Goal: Transaction & Acquisition: Obtain resource

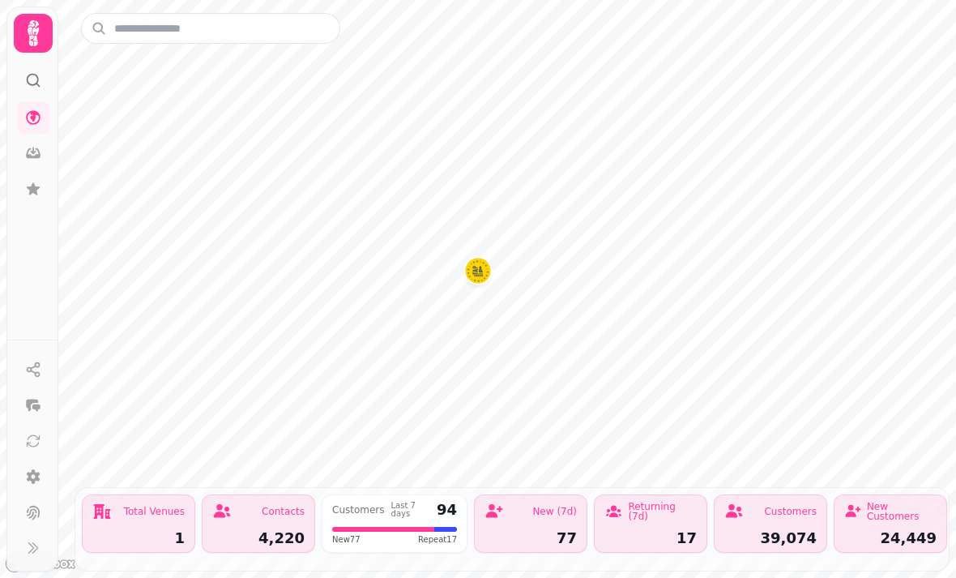
click at [28, 28] on icon at bounding box center [33, 33] width 11 height 26
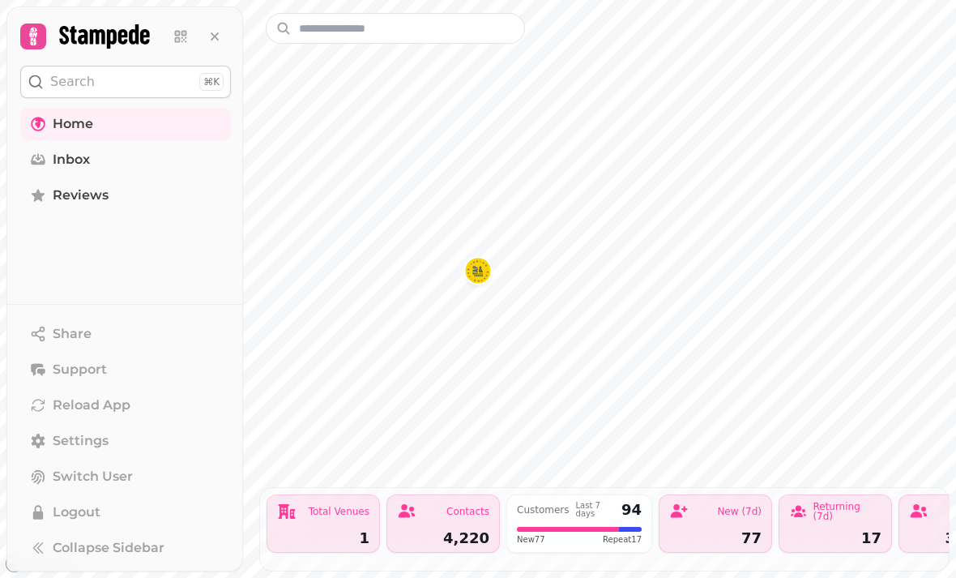
click at [187, 23] on link at bounding box center [181, 36] width 32 height 32
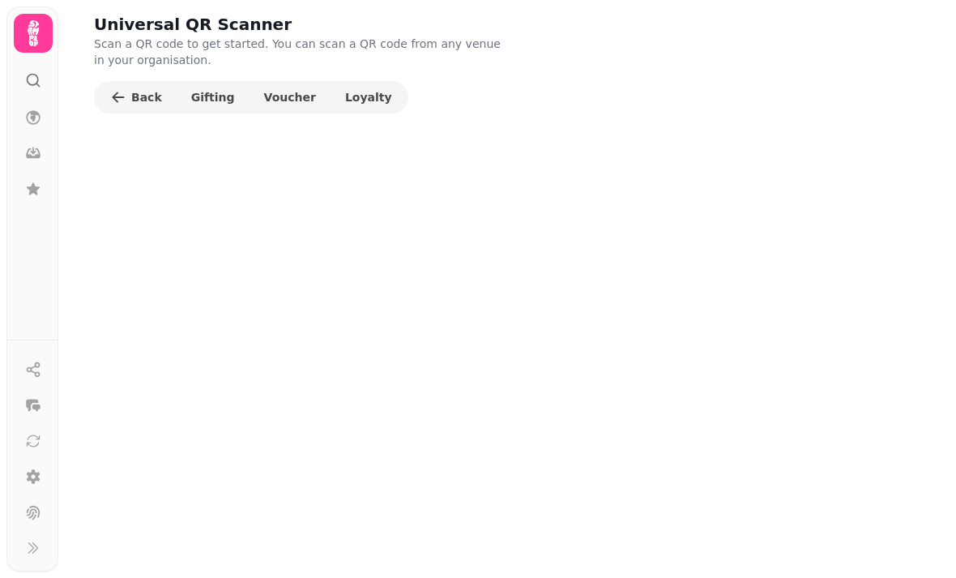
click at [282, 96] on span "Voucher" at bounding box center [290, 97] width 52 height 11
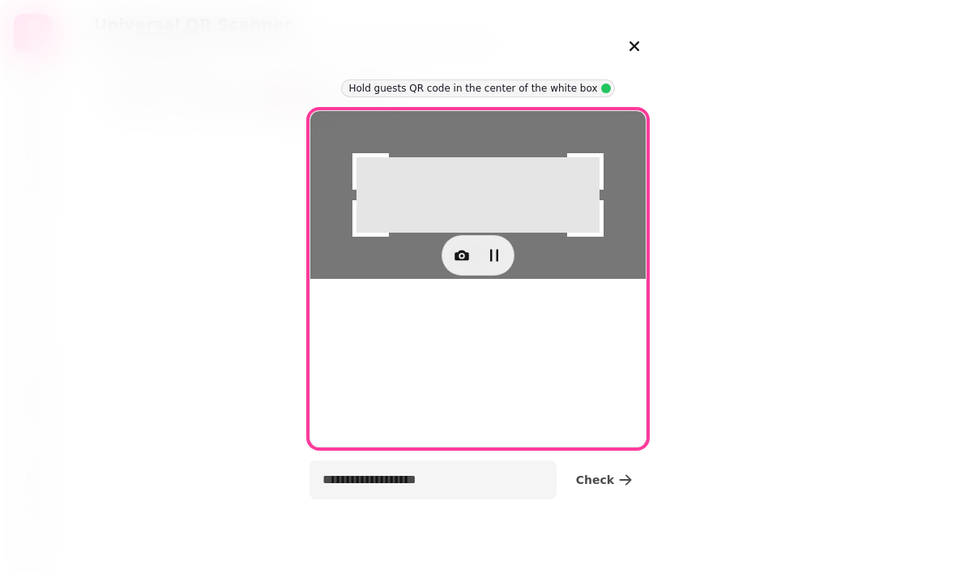
click at [454, 279] on div at bounding box center [478, 195] width 336 height 168
click at [456, 271] on button "button" at bounding box center [462, 255] width 32 height 32
click at [343, 481] on span "Back Camera" at bounding box center [360, 486] width 75 height 19
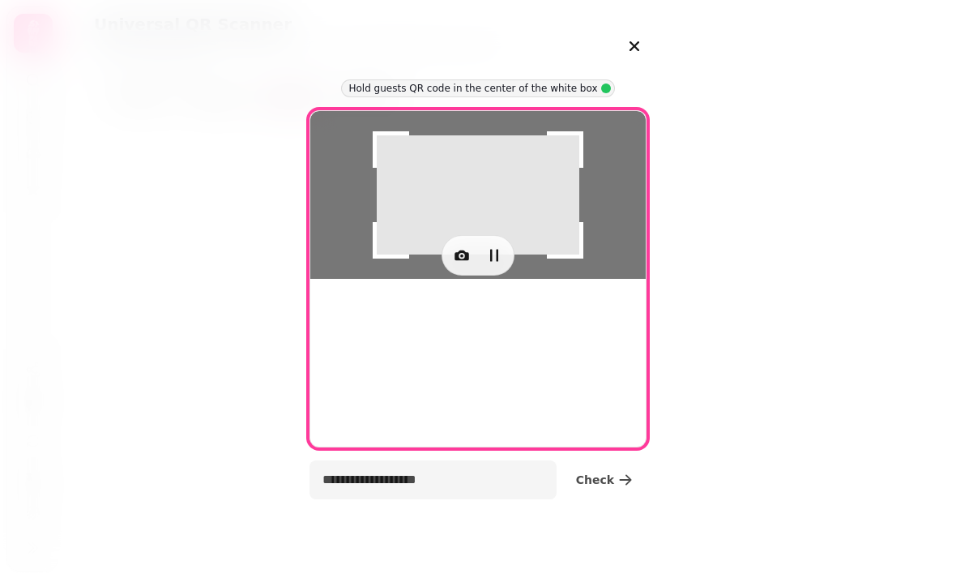
type input "**********"
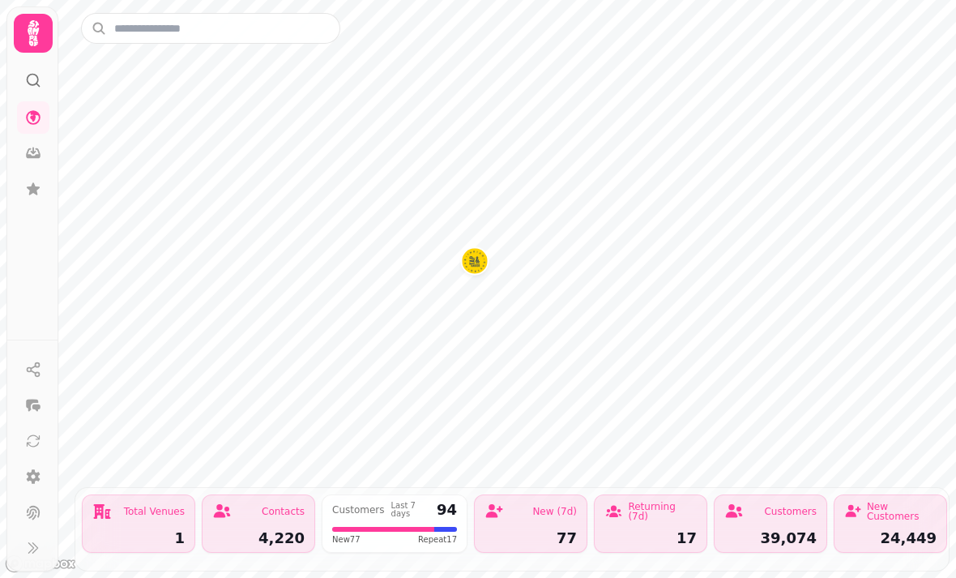
click at [478, 272] on img "Tap & Tandoor Solihull" at bounding box center [474, 260] width 25 height 25
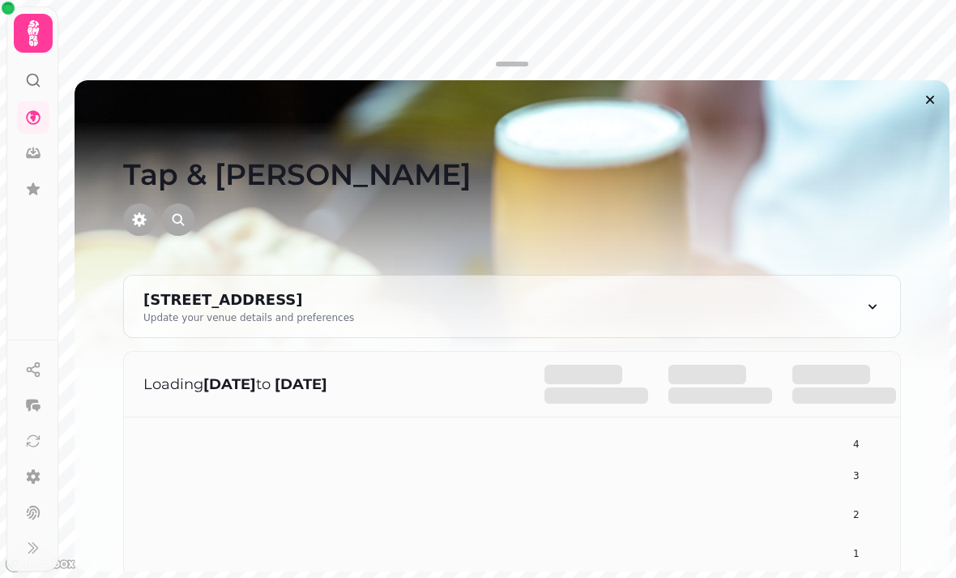
click at [354, 293] on div "[STREET_ADDRESS]" at bounding box center [248, 300] width 211 height 23
select select "**********"
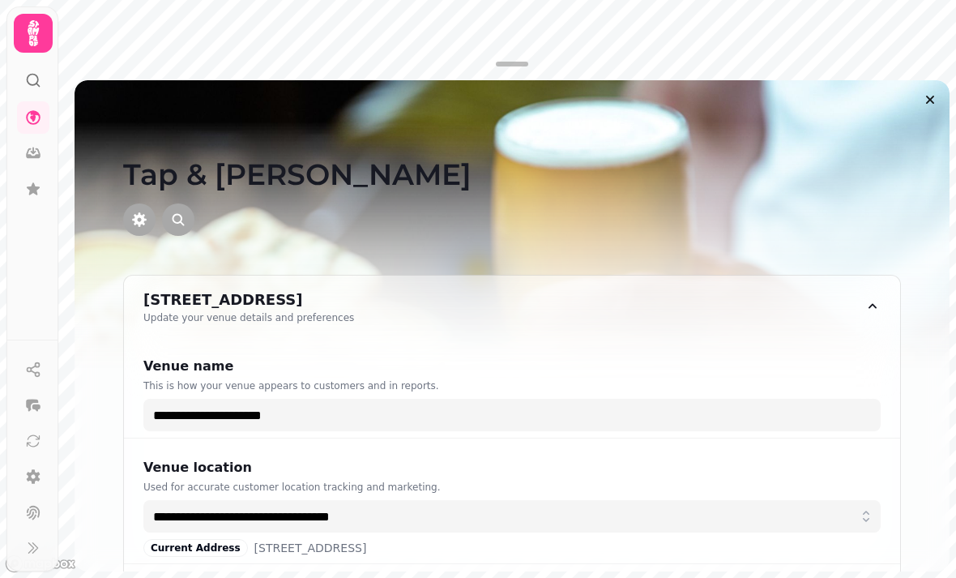
click at [28, 41] on icon at bounding box center [33, 33] width 32 height 32
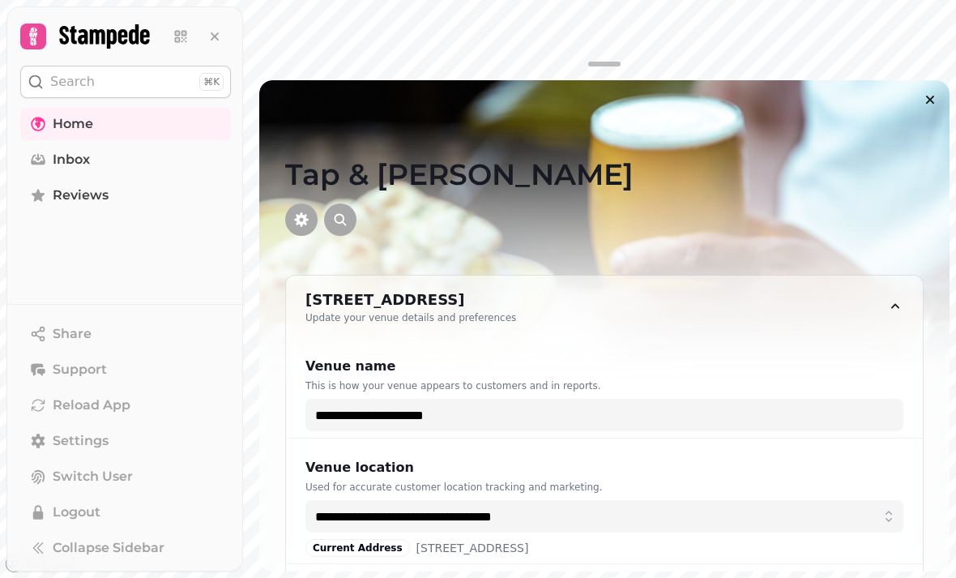
click at [181, 49] on link at bounding box center [181, 36] width 32 height 32
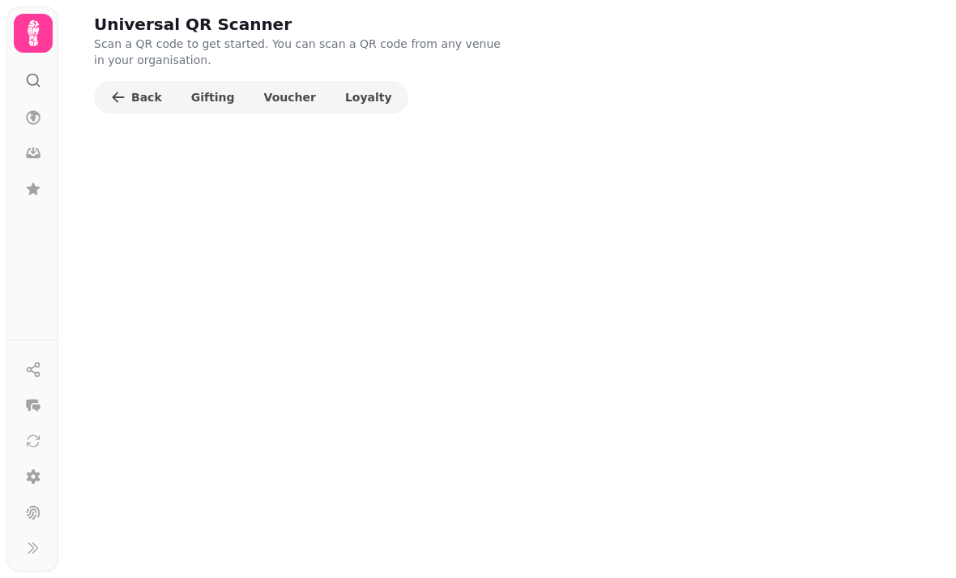
click at [41, 18] on icon at bounding box center [33, 33] width 32 height 32
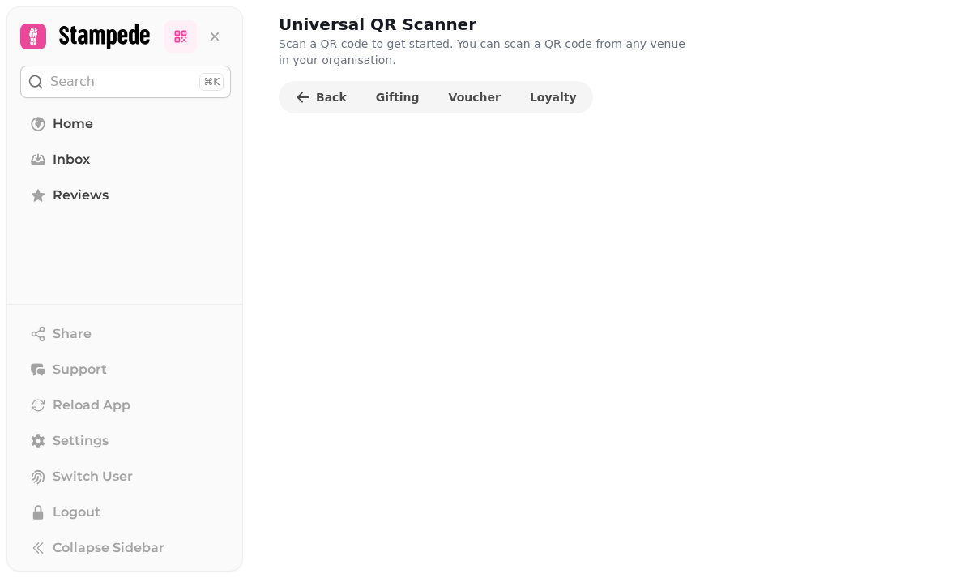
click at [184, 41] on icon at bounding box center [185, 40] width 6 height 6
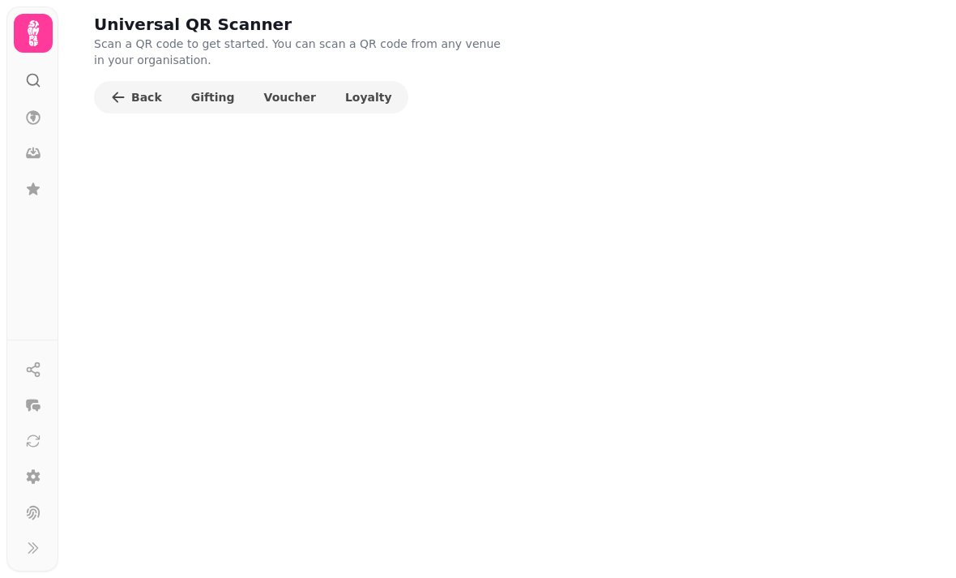
click at [307, 92] on button "Voucher" at bounding box center [290, 97] width 78 height 26
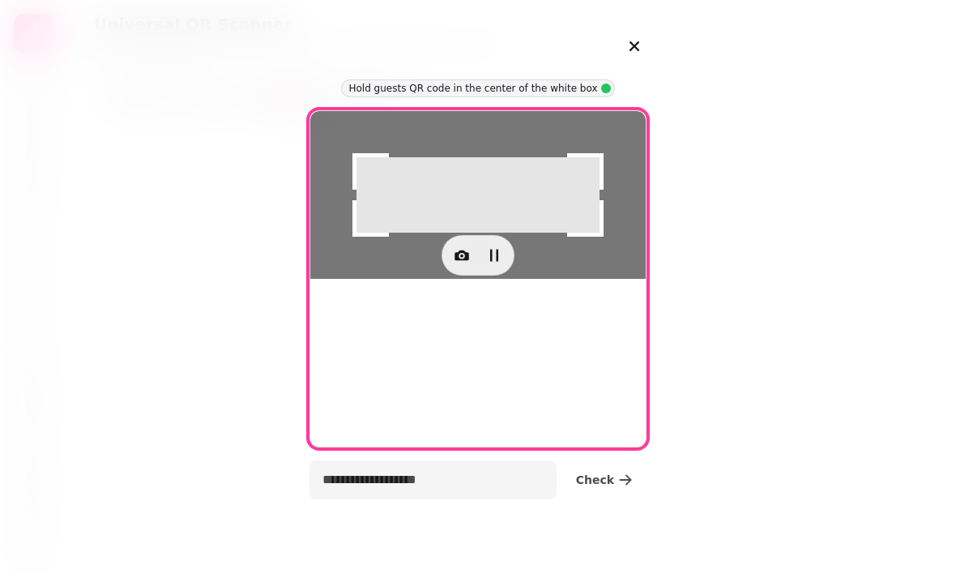
click at [623, 50] on button "button" at bounding box center [634, 46] width 37 height 37
